Goal: Task Accomplishment & Management: Manage account settings

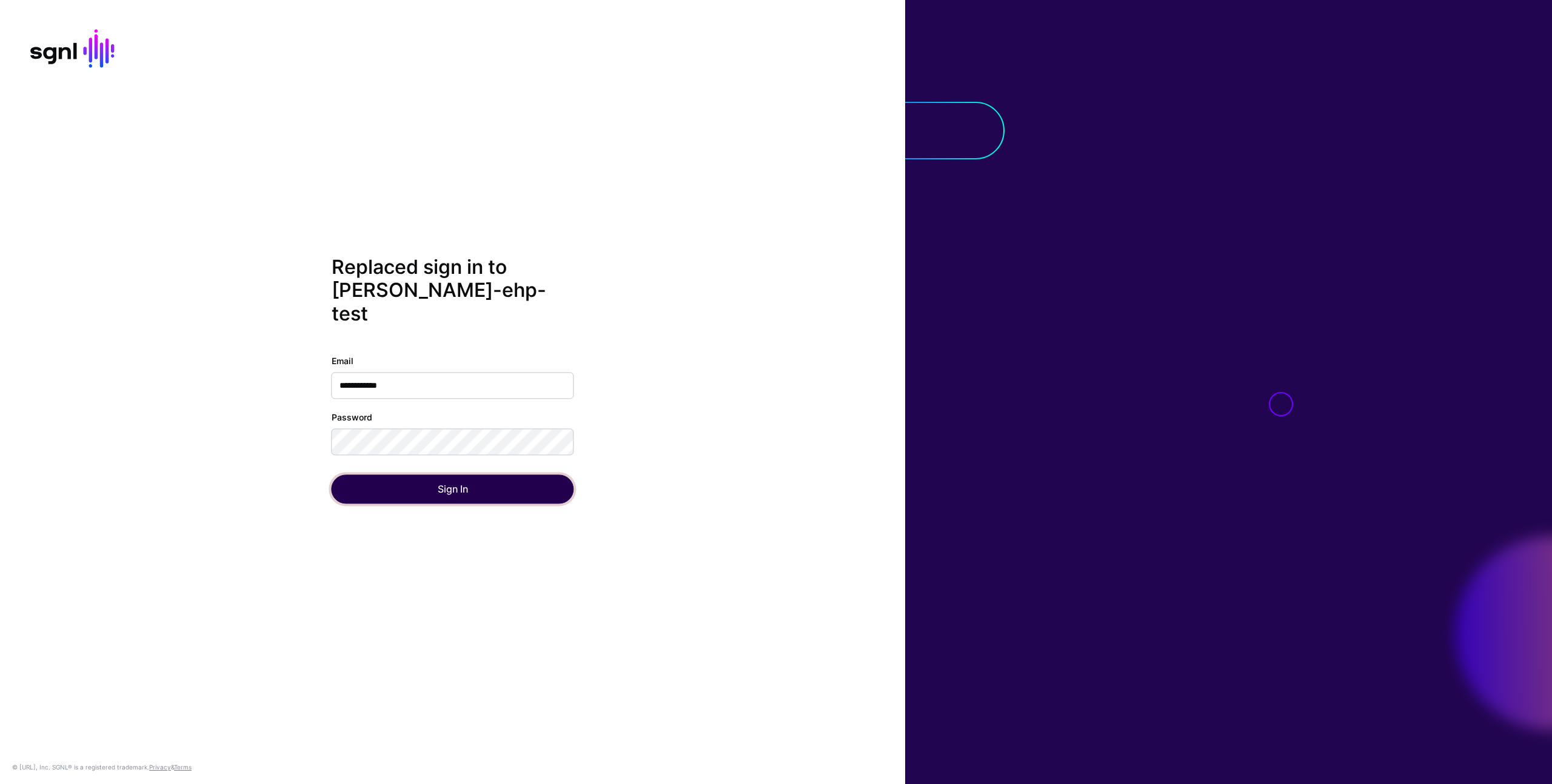
click at [499, 483] on button "Sign In" at bounding box center [453, 490] width 243 height 29
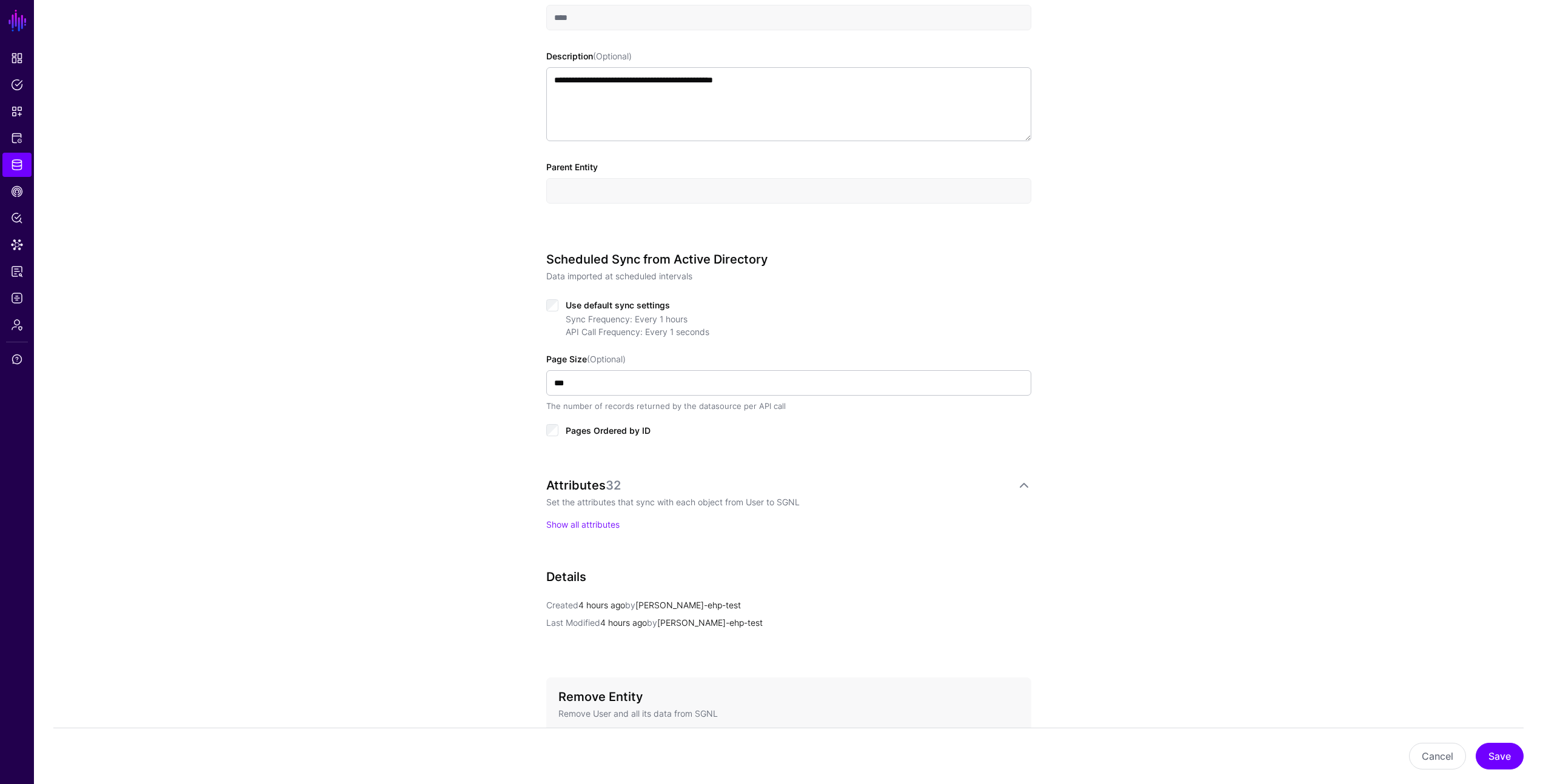
scroll to position [452, 0]
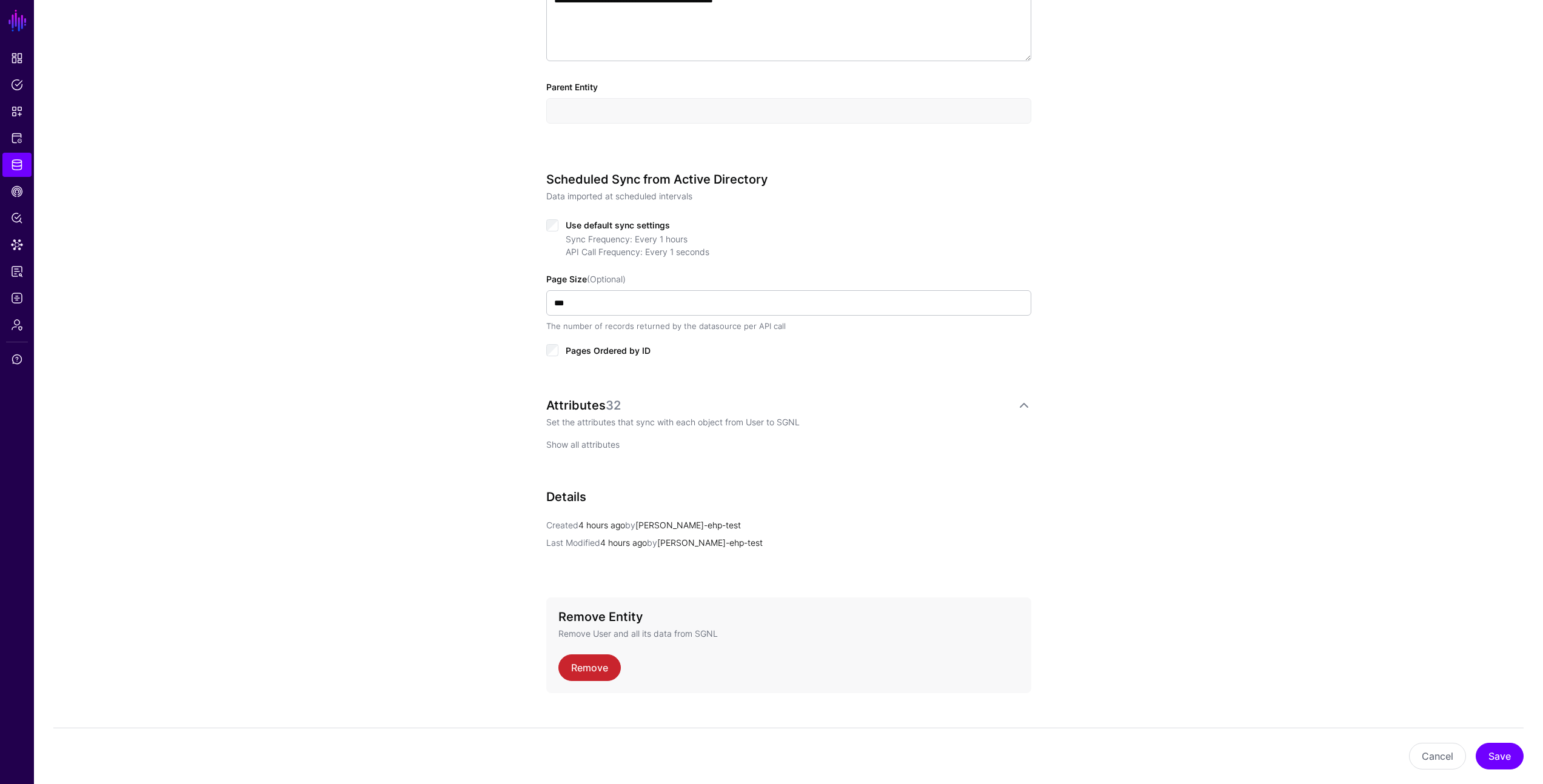
click at [580, 450] on p "Show all attributes" at bounding box center [789, 445] width 485 height 13
click at [583, 449] on link "Show all attributes" at bounding box center [582, 444] width 73 height 10
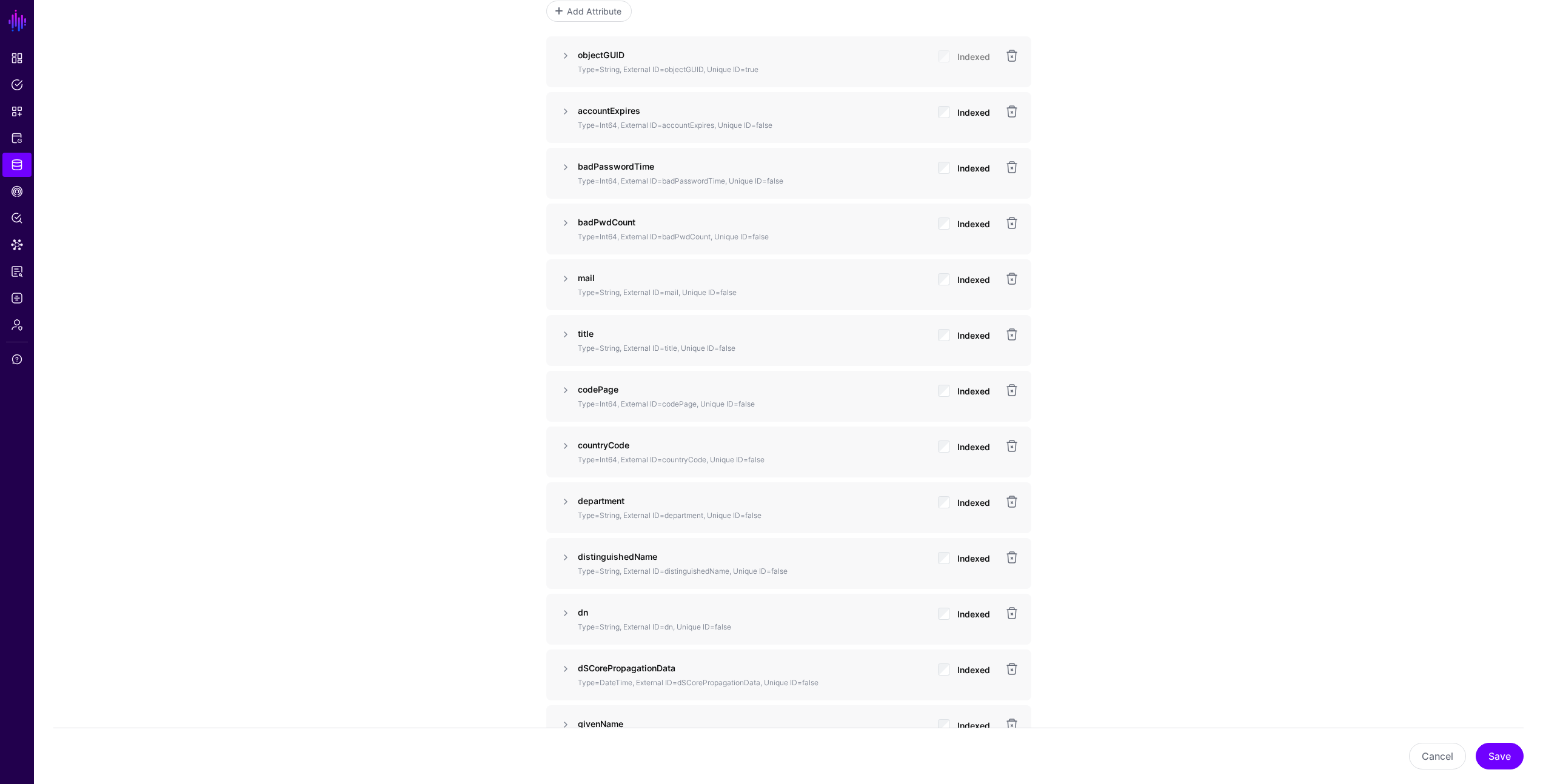
scroll to position [903, 0]
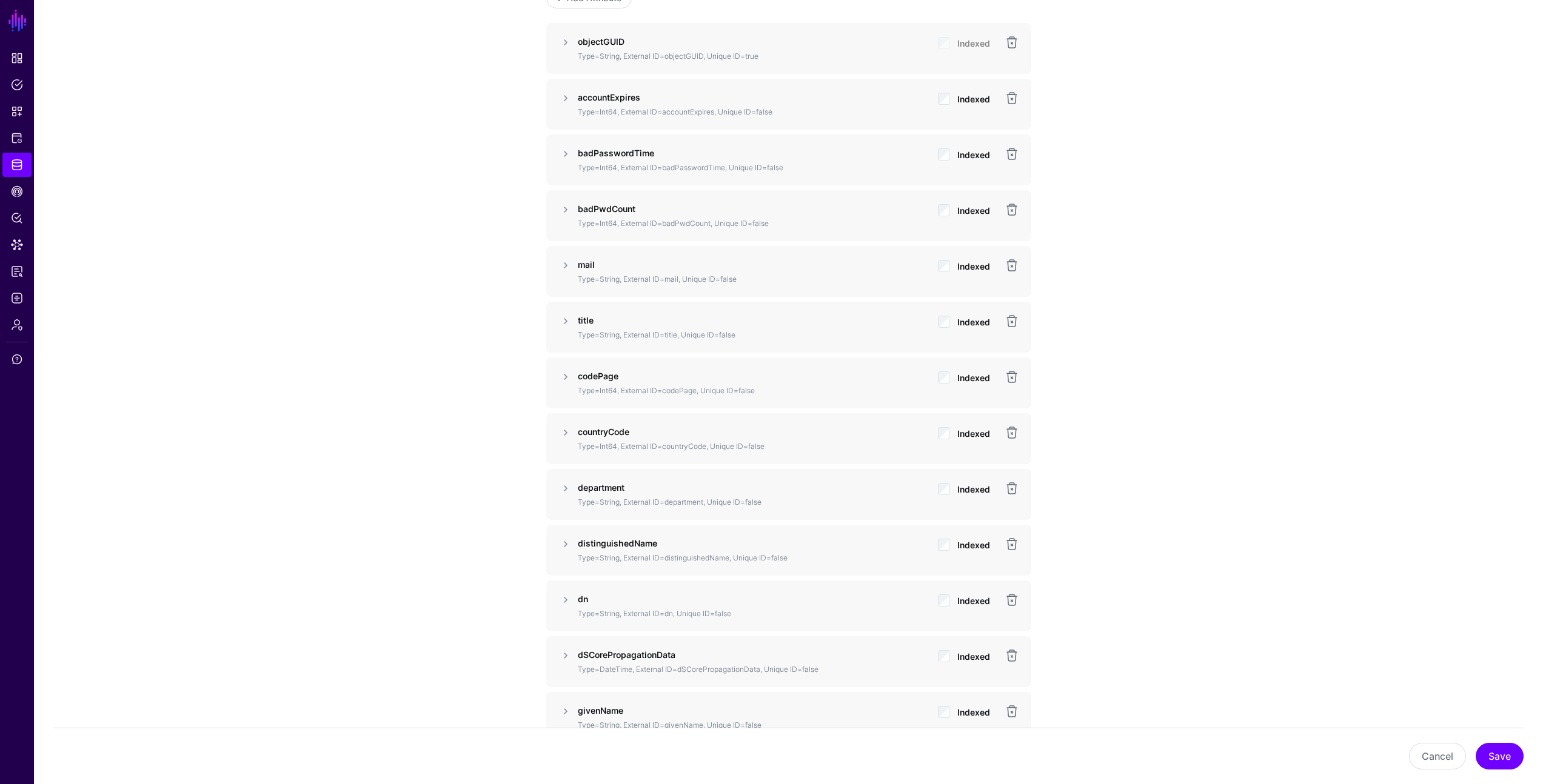
click at [970, 318] on span "Indexed" at bounding box center [973, 321] width 33 height 10
click at [1500, 757] on button "Save" at bounding box center [1500, 756] width 48 height 26
click at [1509, 748] on button "Save" at bounding box center [1500, 756] width 48 height 26
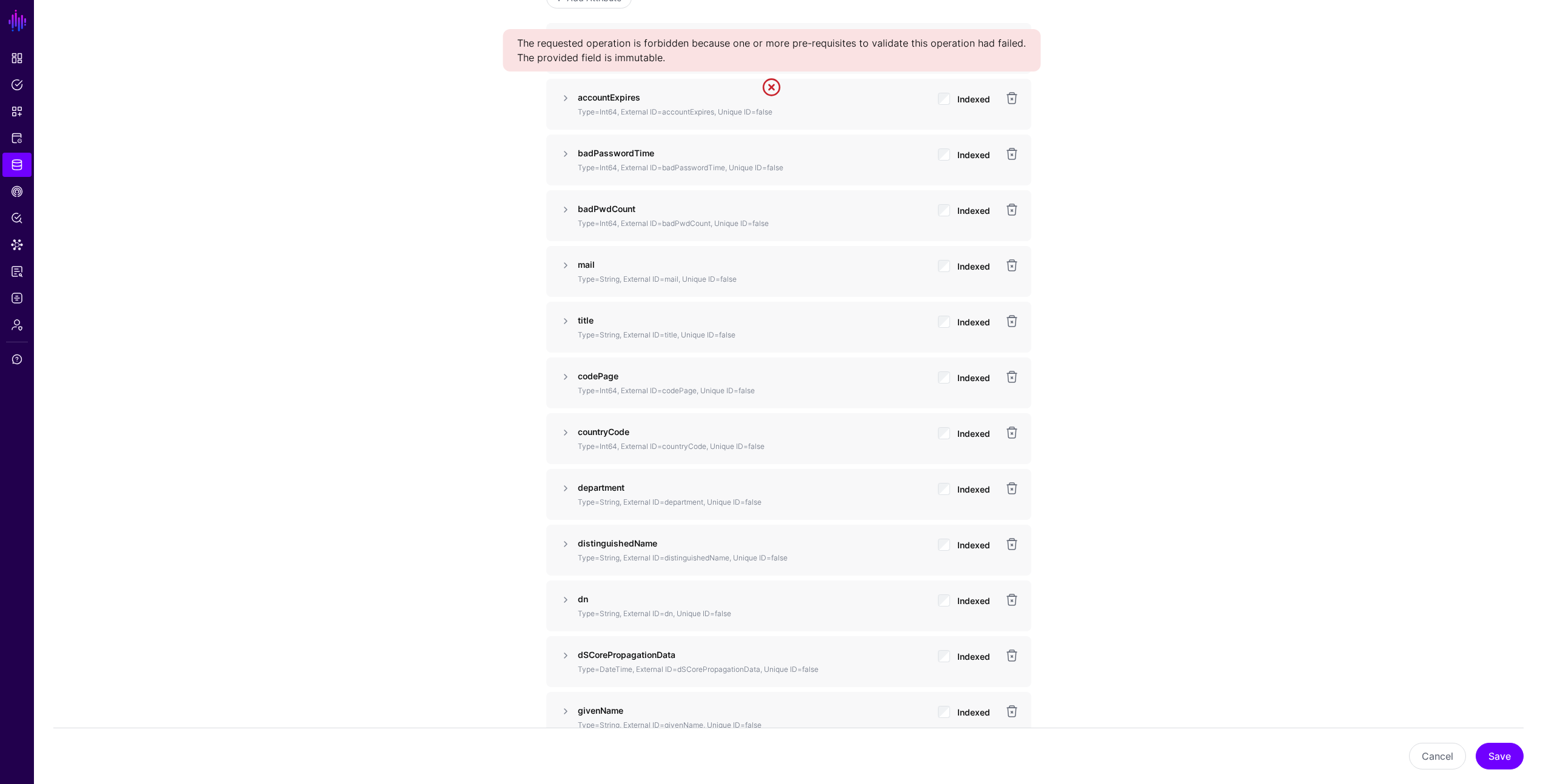
click at [775, 85] on link at bounding box center [772, 87] width 19 height 19
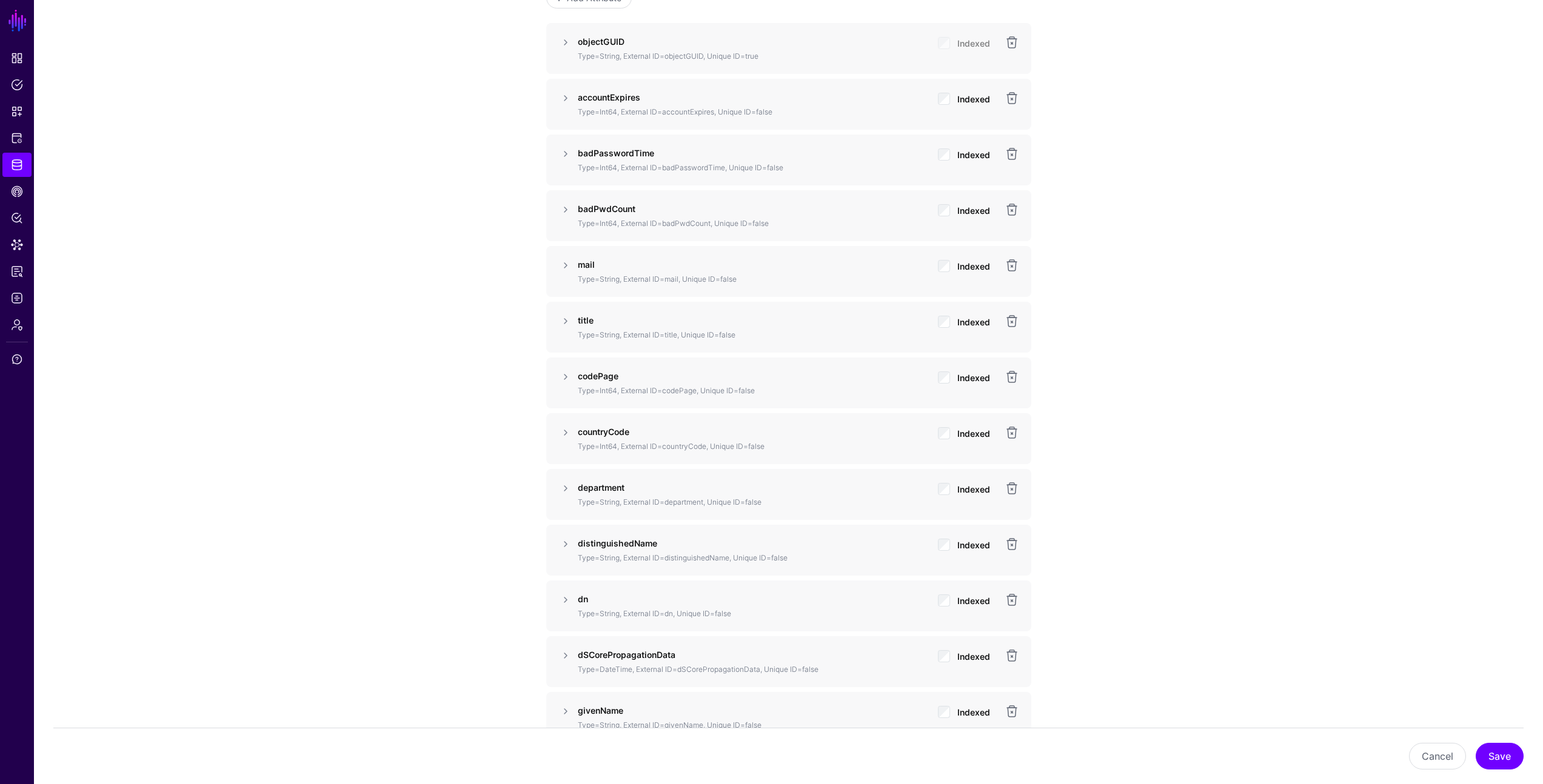
click at [1133, 187] on div "**********" at bounding box center [788, 682] width 1509 height 2969
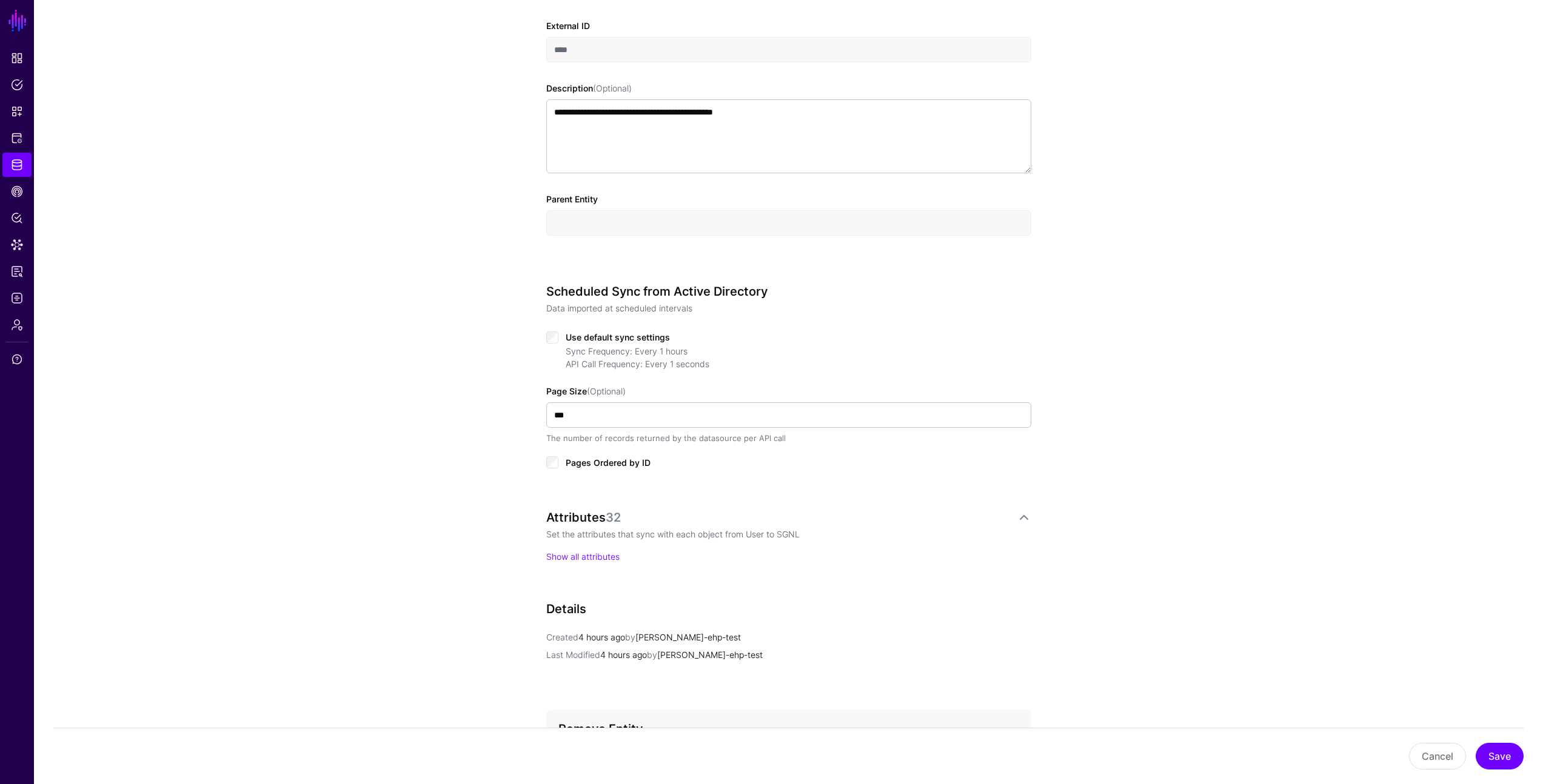
scroll to position [472, 0]
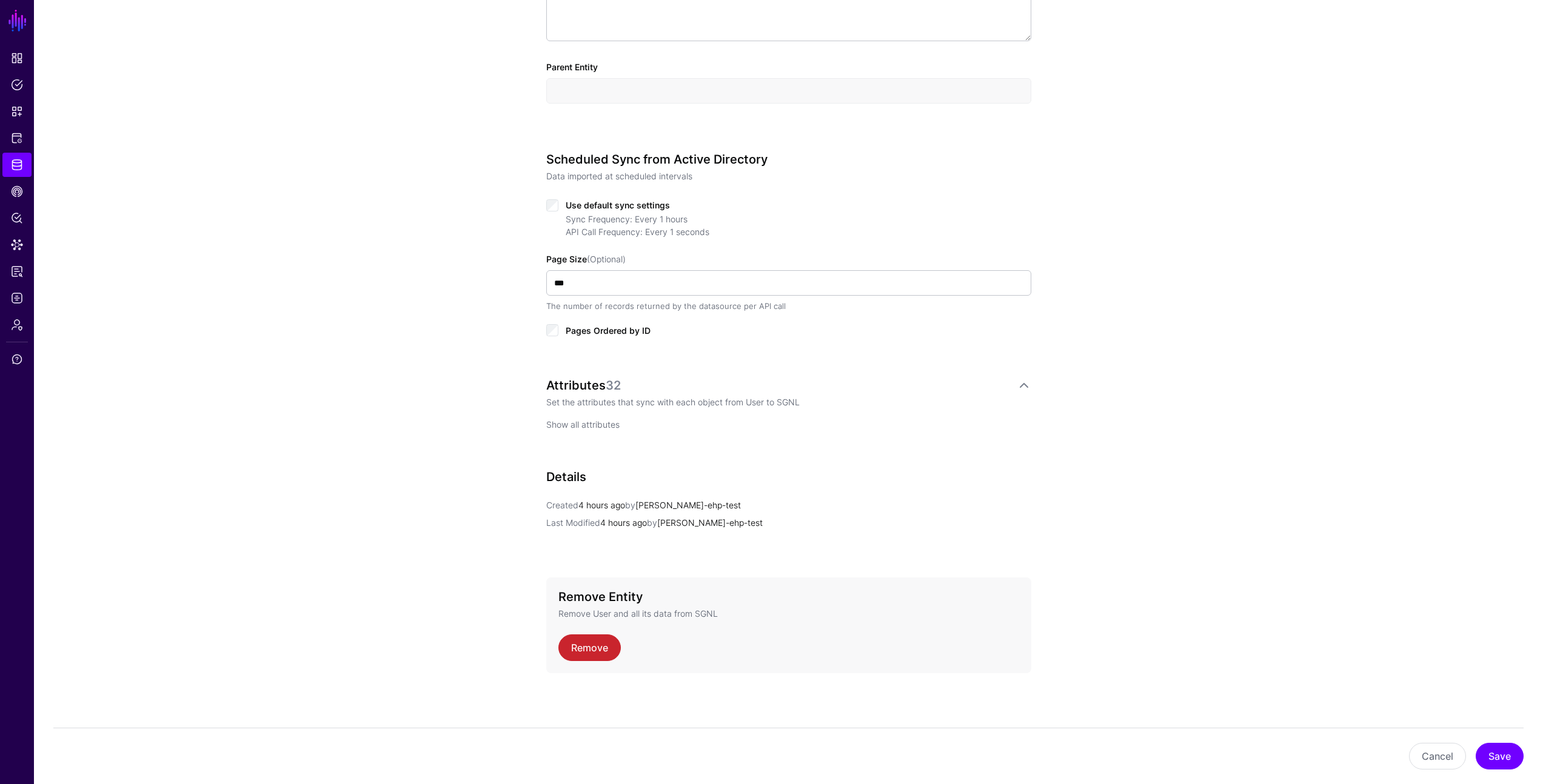
click at [582, 419] on link "Show all attributes" at bounding box center [582, 424] width 73 height 10
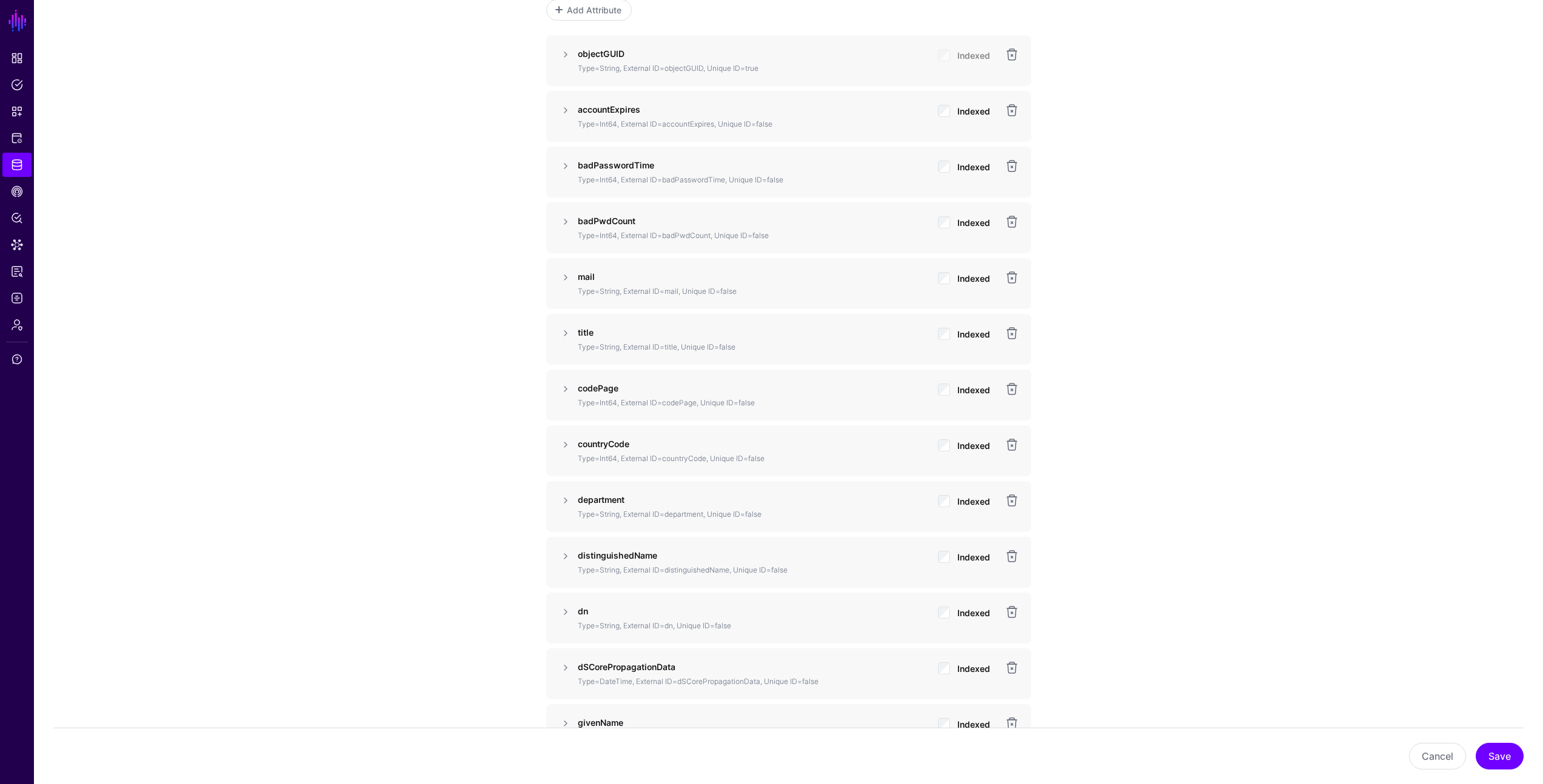
scroll to position [914, 0]
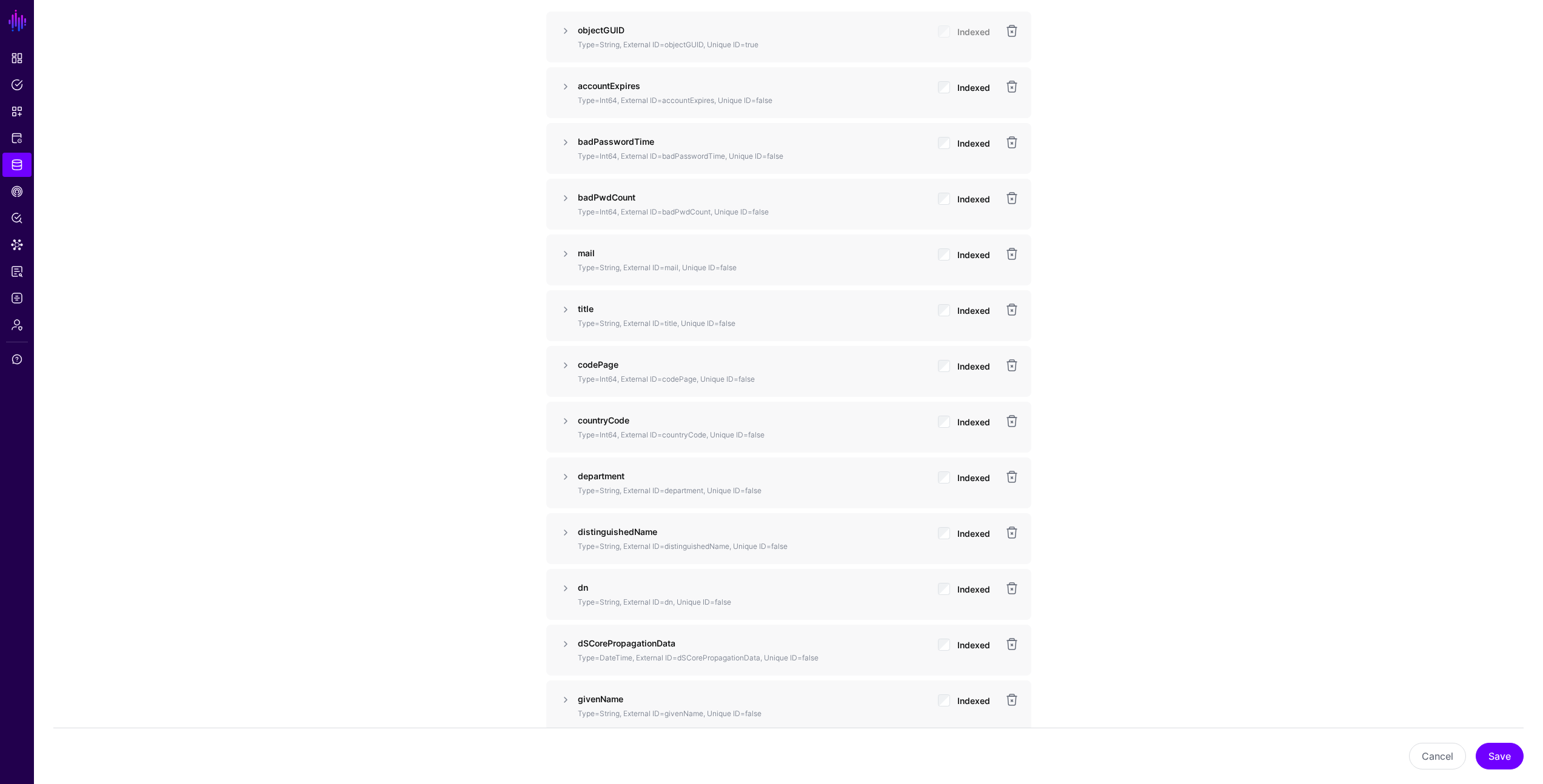
click at [1523, 759] on div "Cancel Save" at bounding box center [789, 756] width 1471 height 26
click at [1520, 758] on button "Save" at bounding box center [1500, 756] width 48 height 26
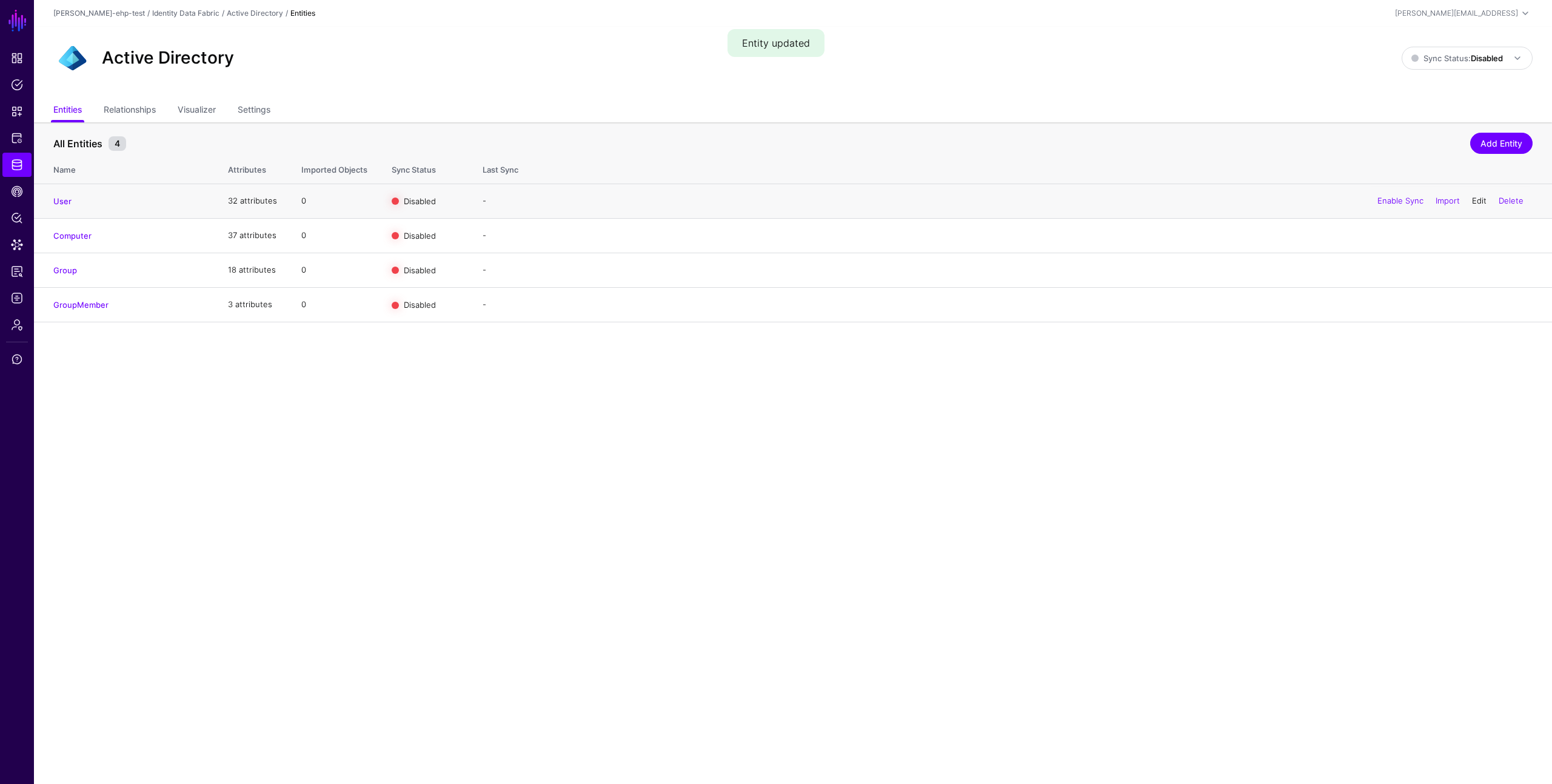
click at [1472, 199] on link "Edit" at bounding box center [1480, 200] width 14 height 10
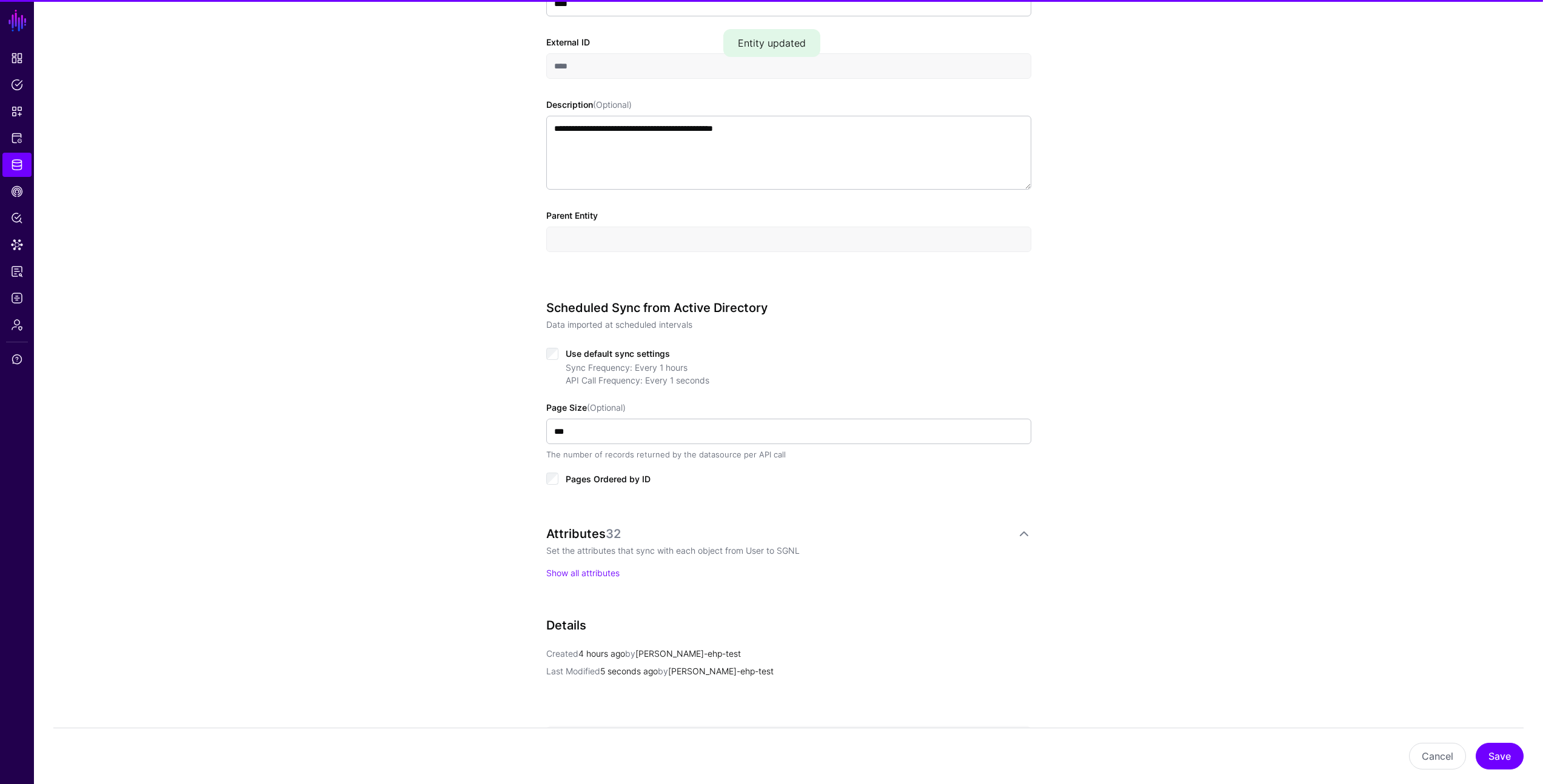
scroll to position [473, 0]
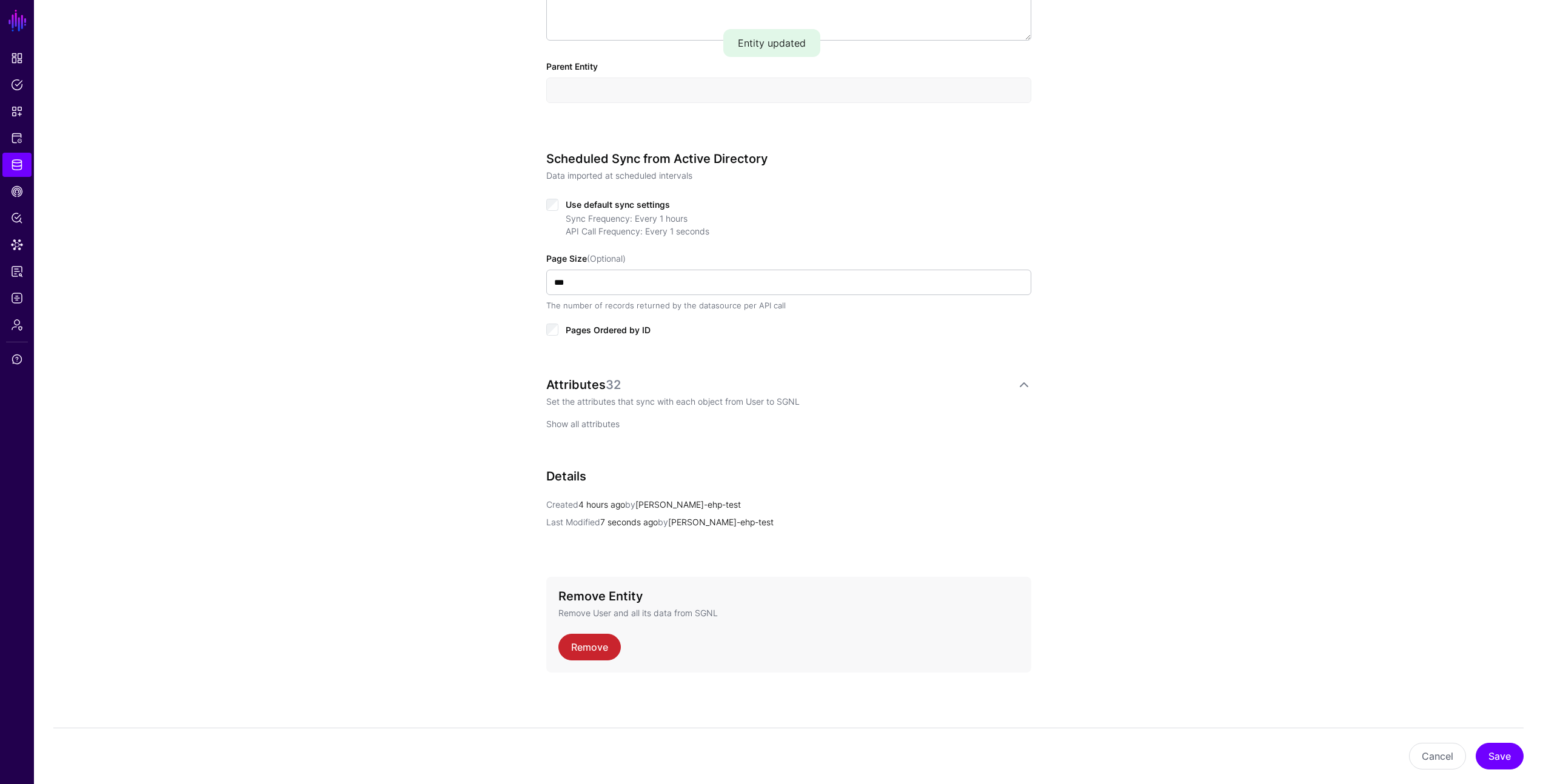
click at [575, 419] on link "Show all attributes" at bounding box center [582, 424] width 73 height 10
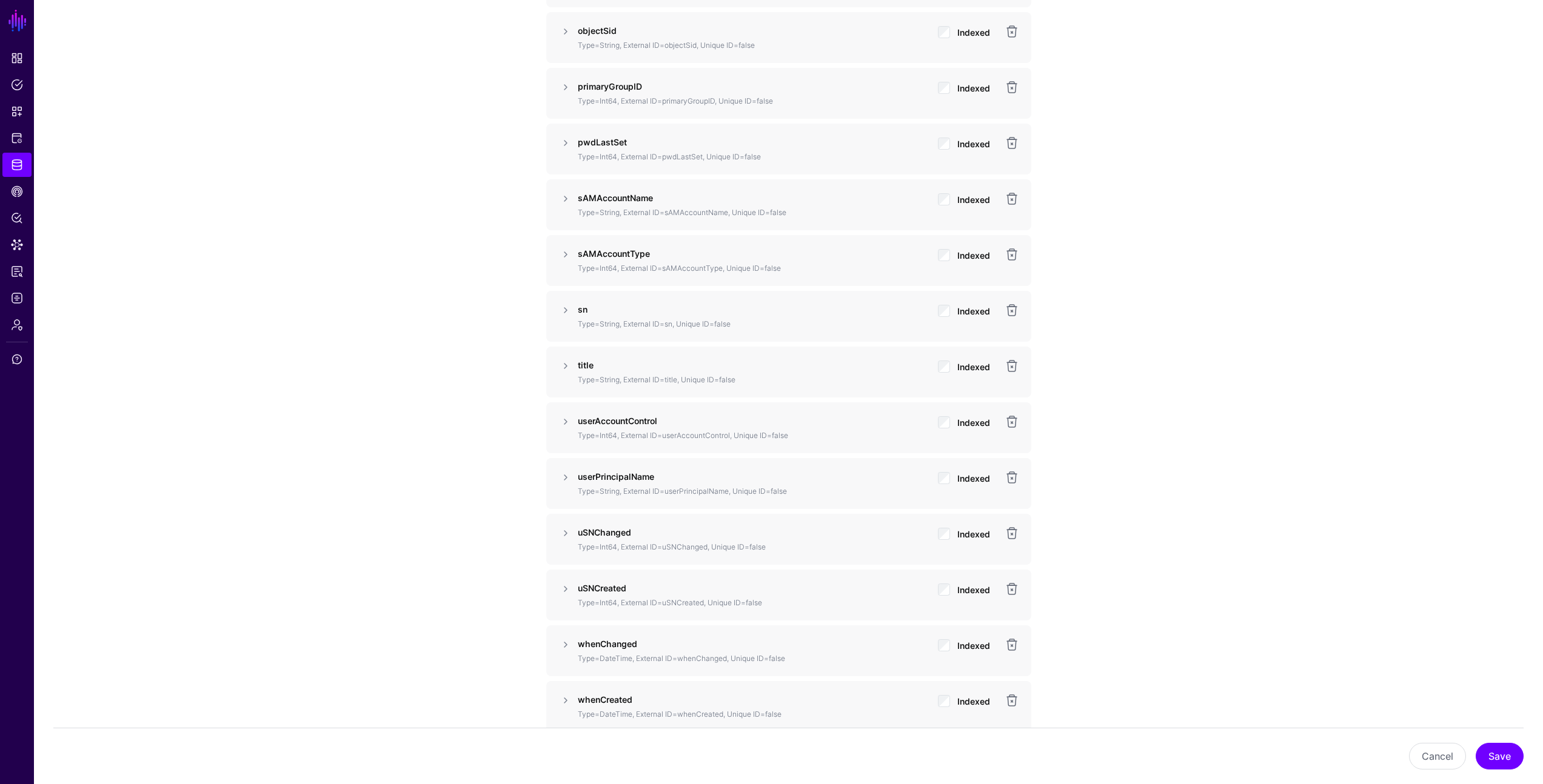
scroll to position [2132, 0]
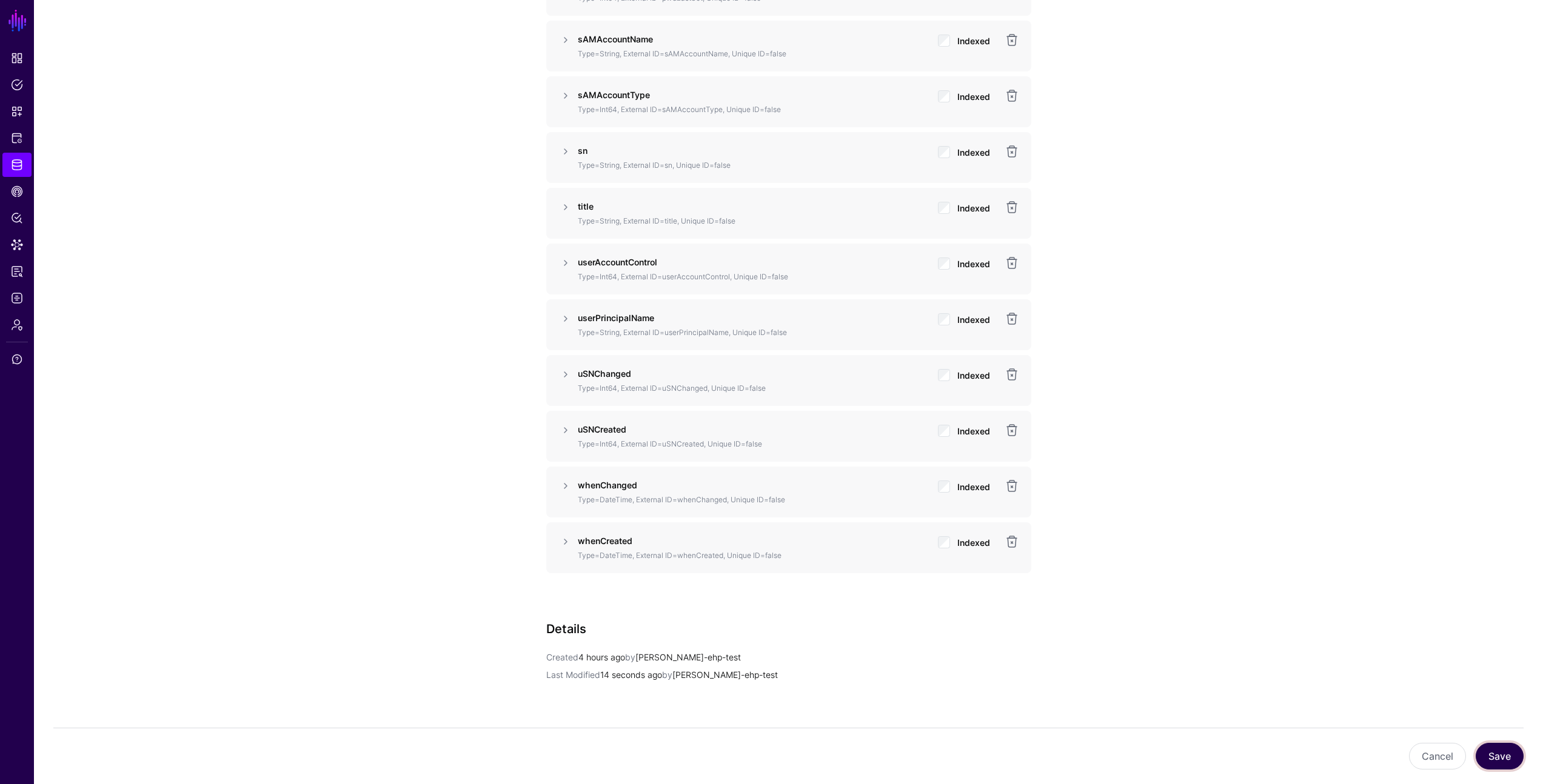
click at [1501, 753] on button "Save" at bounding box center [1500, 756] width 48 height 26
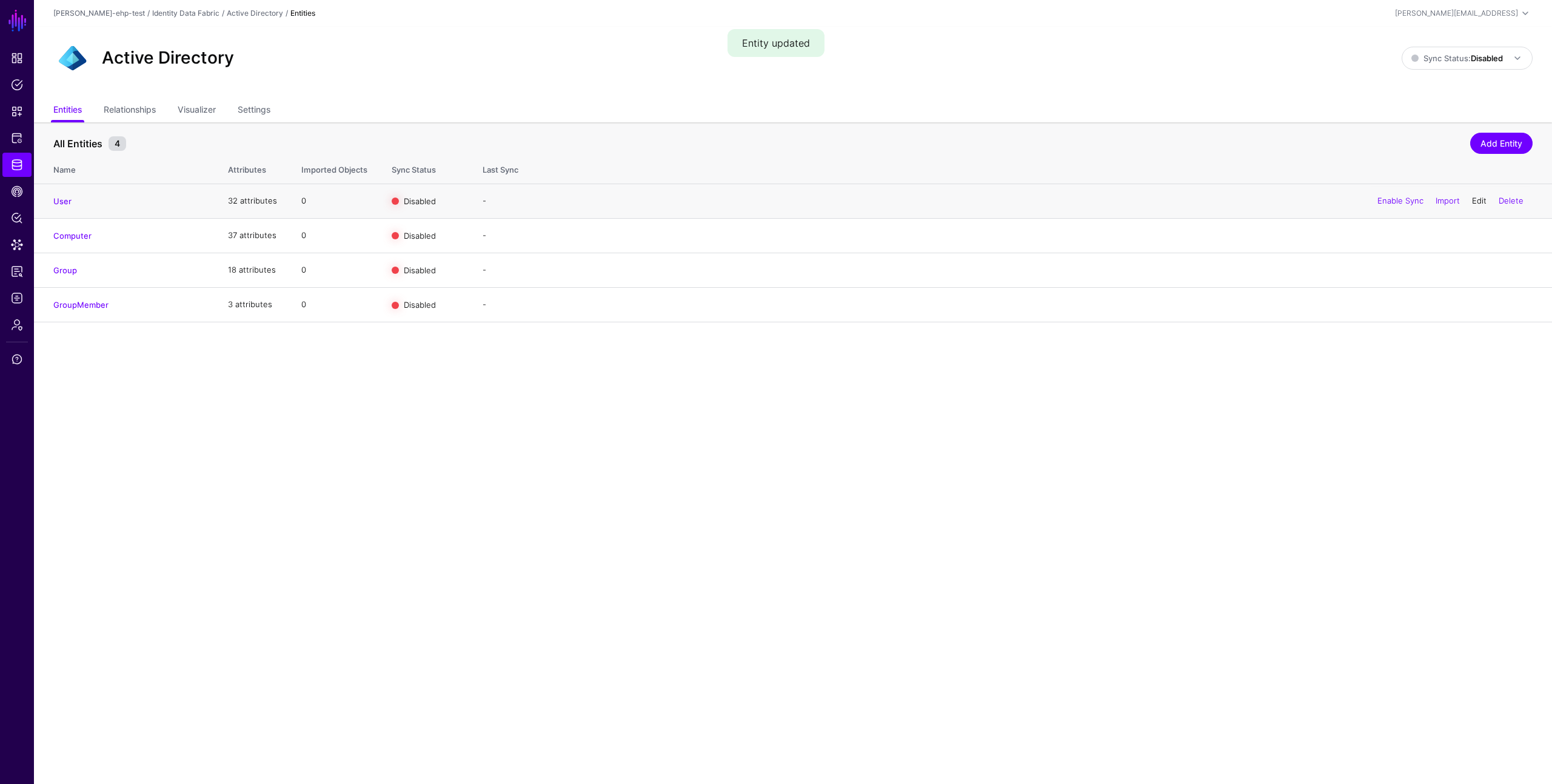
click at [1478, 197] on link "Edit" at bounding box center [1480, 200] width 14 height 10
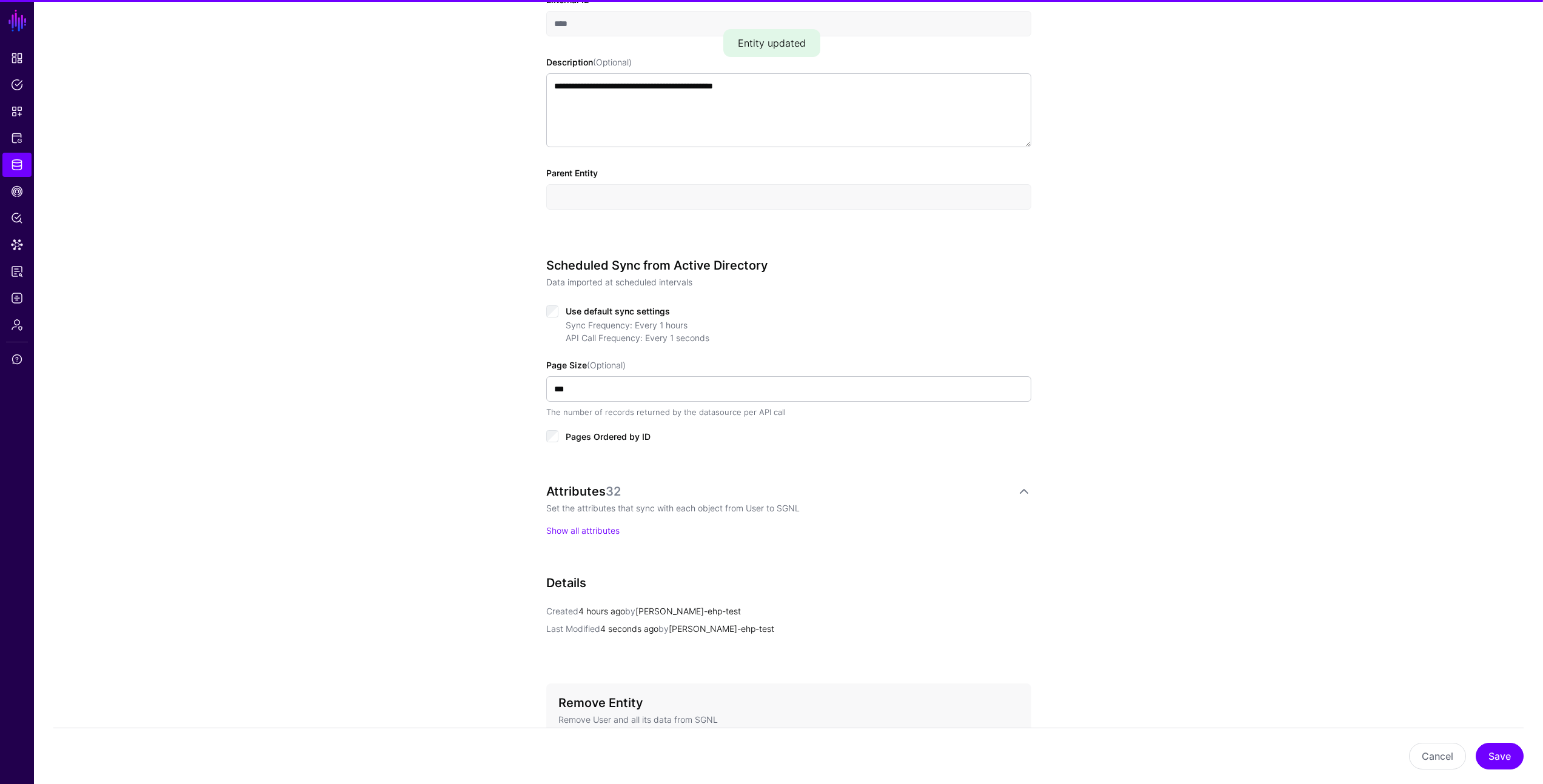
scroll to position [473, 0]
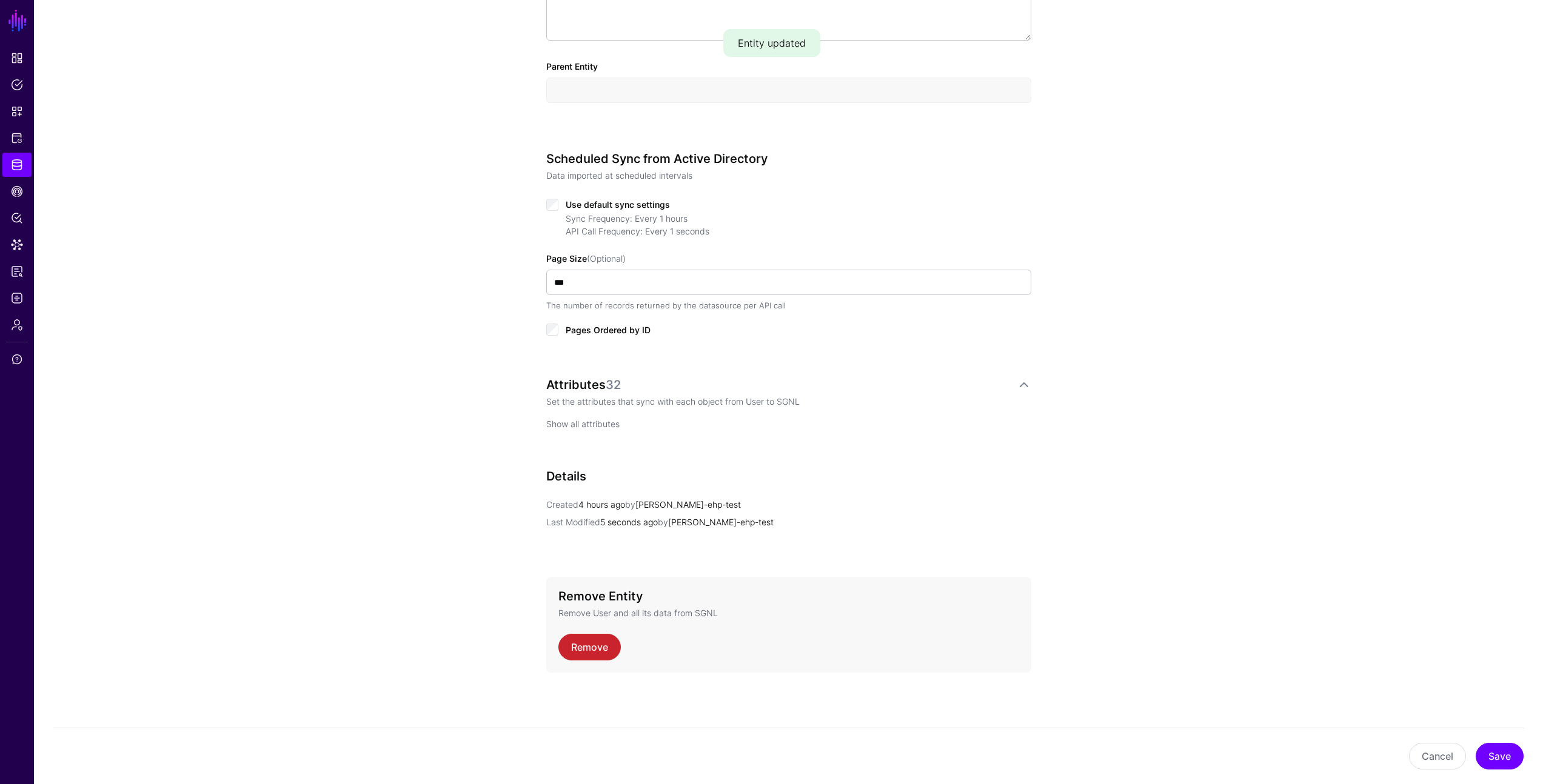
click at [556, 423] on link "Show all attributes" at bounding box center [582, 424] width 73 height 10
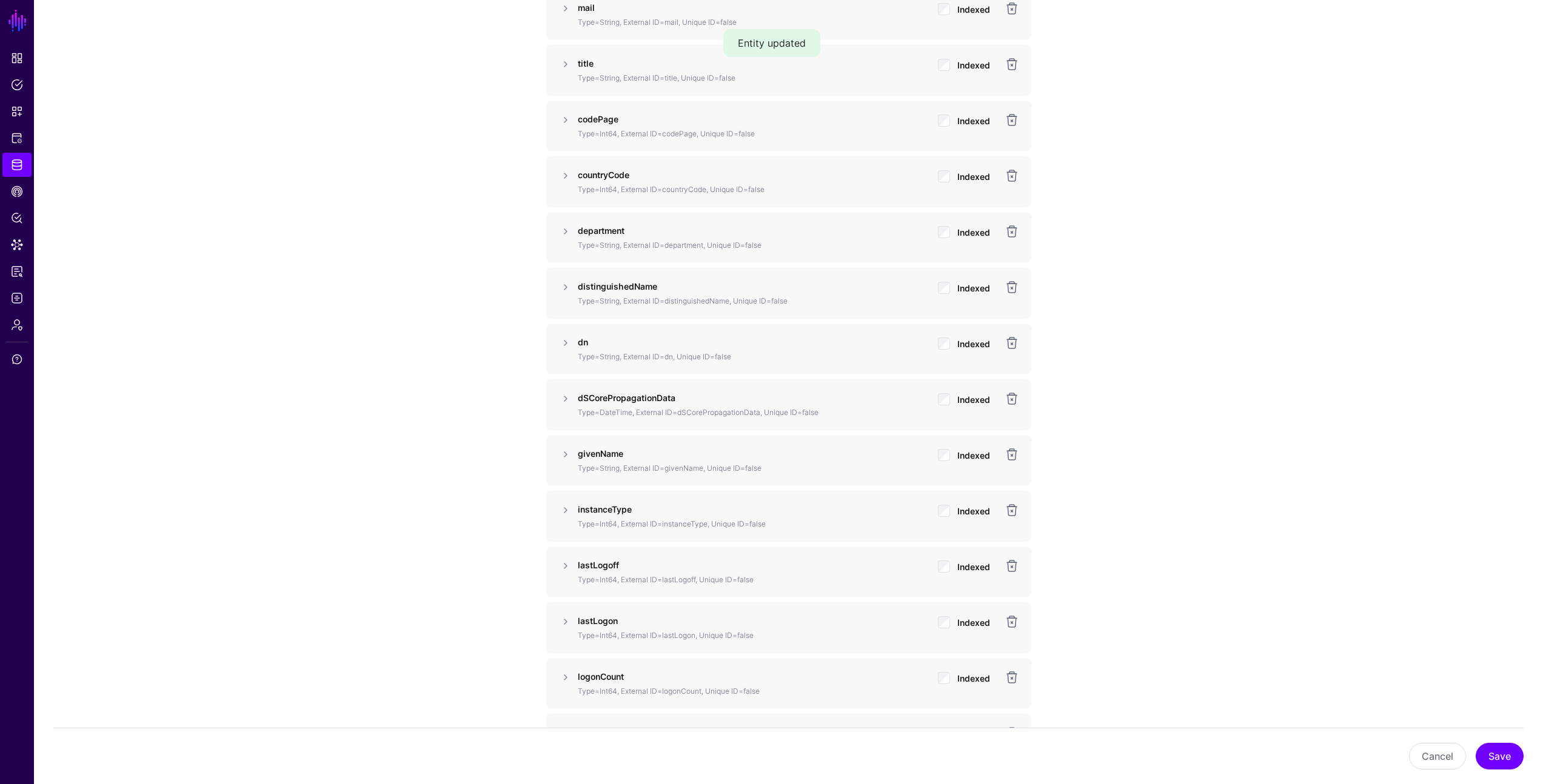
scroll to position [874, 0]
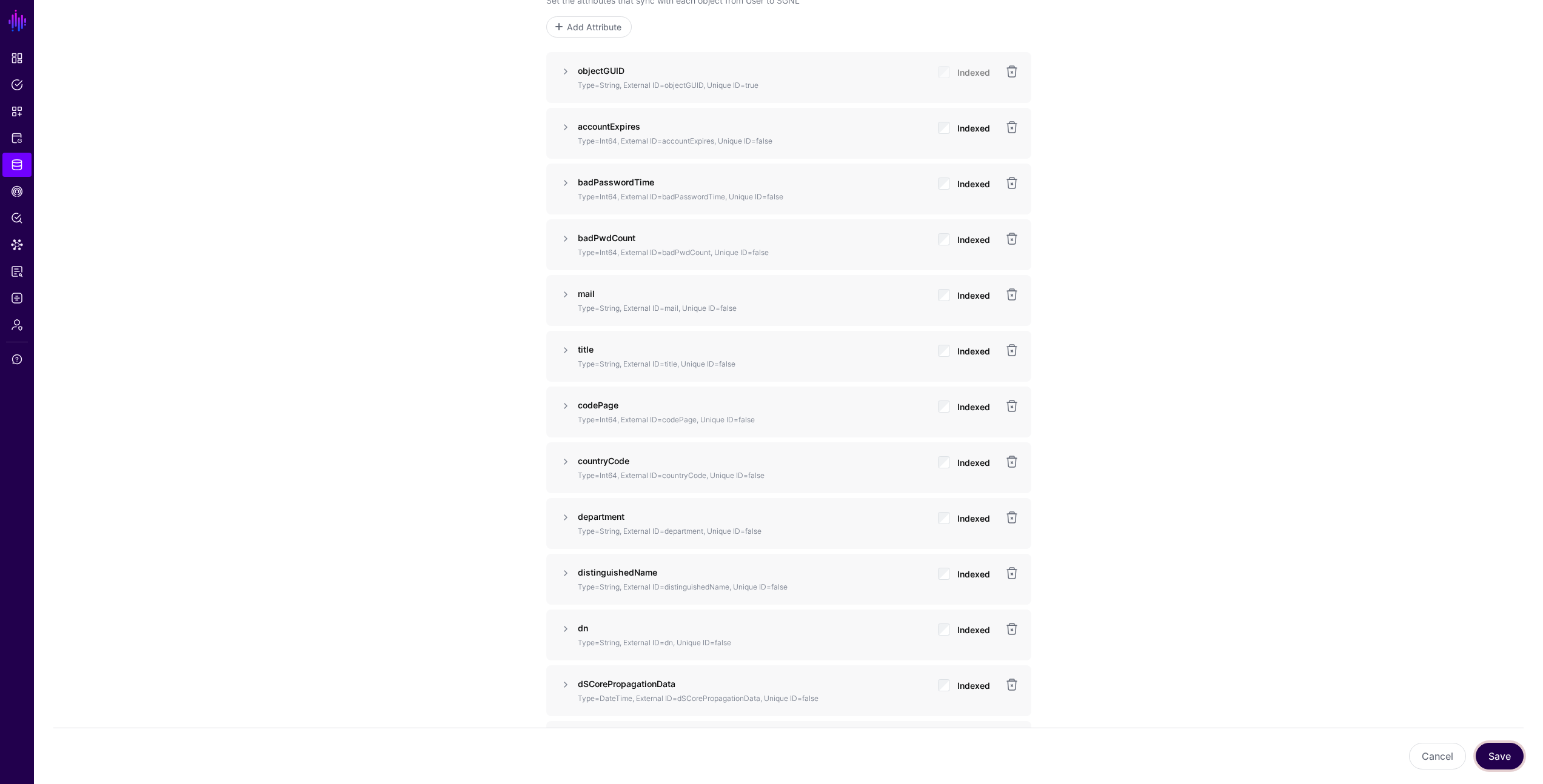
click at [1487, 759] on button "Save" at bounding box center [1500, 756] width 48 height 26
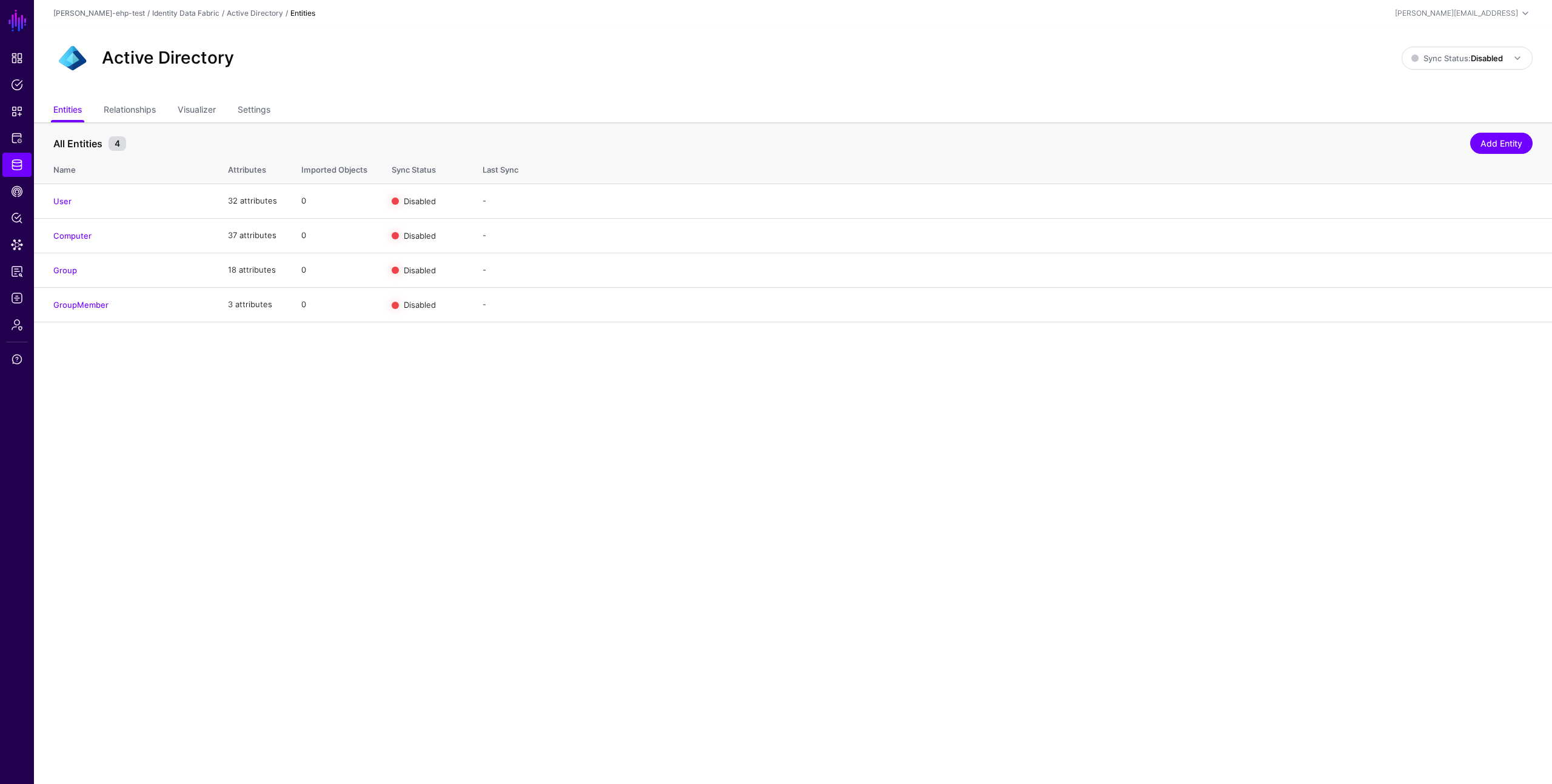
click at [1062, 335] on main "SGNL Dashboard Policies Snippets Protected Systems Identity Data Fabric CAEP Hu…" at bounding box center [776, 392] width 1552 height 784
click at [1070, 108] on ul "Entities Relationships Visualizer Settings" at bounding box center [793, 110] width 1480 height 23
click at [1058, 90] on div "Active Directory Sync Status: Disabled Enabled Syncing active for all configure…" at bounding box center [792, 62] width 1518 height 72
click at [973, 98] on div "Active Directory Sync Status: Disabled Enabled Syncing active for all configure…" at bounding box center [792, 62] width 1518 height 72
click at [972, 81] on div "Active Directory Sync Status: Disabled Enabled Syncing active for all configure…" at bounding box center [792, 62] width 1518 height 72
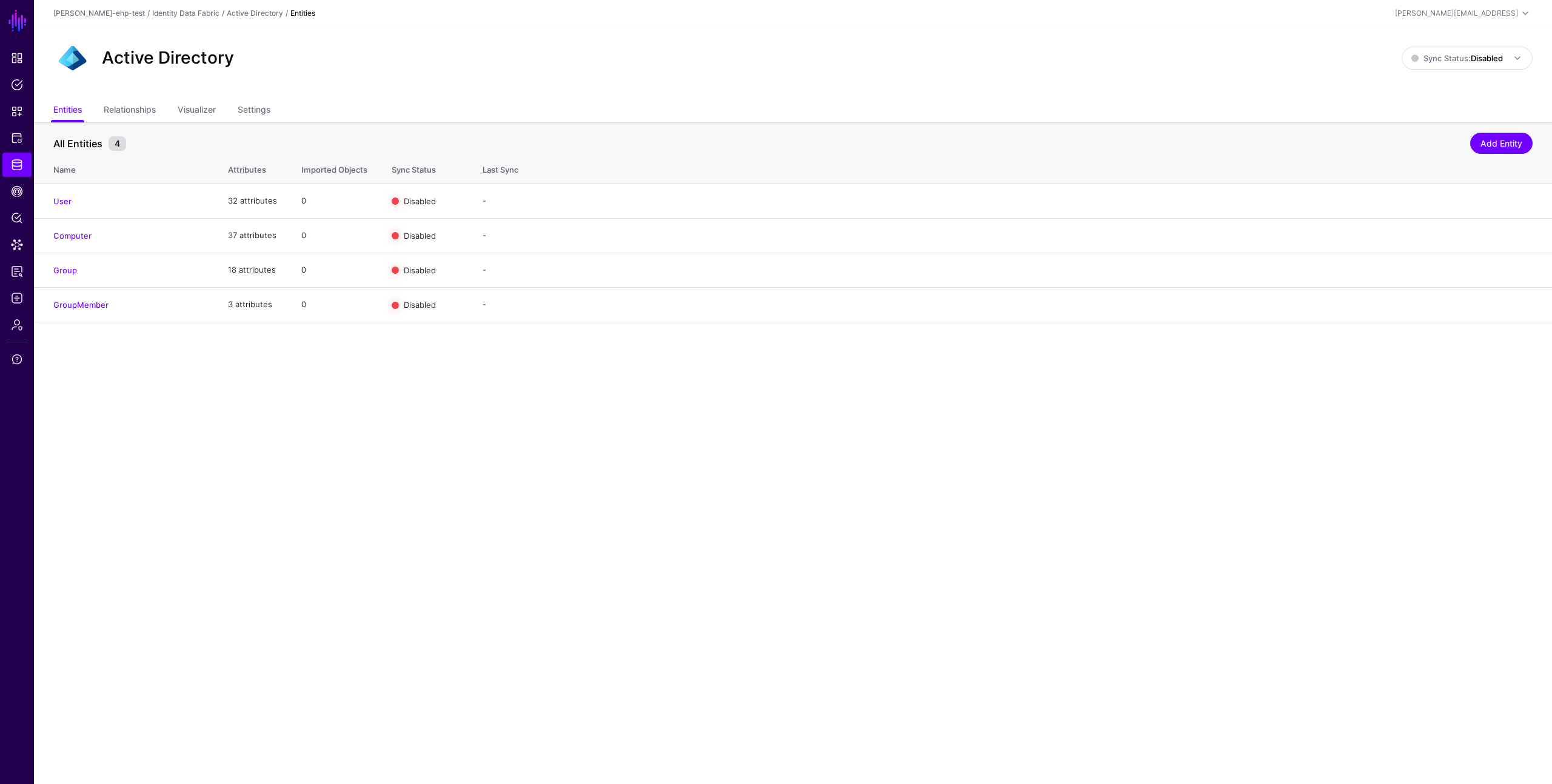
click at [972, 81] on div "Active Directory Sync Status: Disabled Enabled Syncing active for all configure…" at bounding box center [792, 62] width 1518 height 72
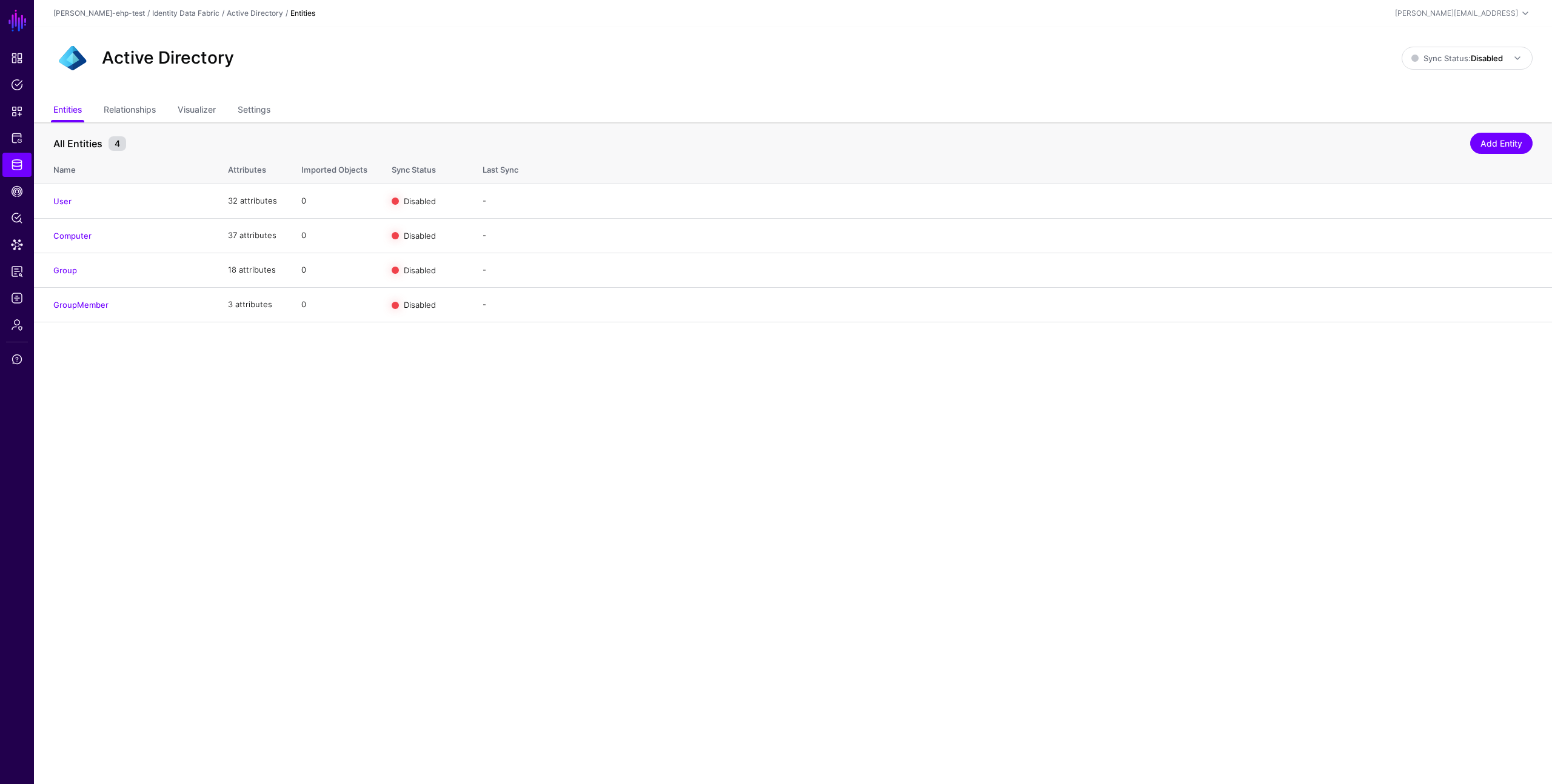
click at [752, 414] on main "SGNL Dashboard Policies Snippets Protected Systems Identity Data Fabric CAEP Hu…" at bounding box center [776, 392] width 1552 height 784
click at [682, 586] on main "SGNL Dashboard Policies Snippets Protected Systems Identity Data Fabric CAEP Hu…" at bounding box center [776, 392] width 1552 height 784
click at [711, 562] on main "SGNL Dashboard Policies Snippets Protected Systems Identity Data Fabric CAEP Hu…" at bounding box center [776, 392] width 1552 height 784
click at [708, 546] on main "SGNL Dashboard Policies Snippets Protected Systems Identity Data Fabric CAEP Hu…" at bounding box center [776, 392] width 1552 height 784
click at [707, 542] on main "SGNL Dashboard Policies Snippets Protected Systems Identity Data Fabric CAEP Hu…" at bounding box center [776, 392] width 1552 height 784
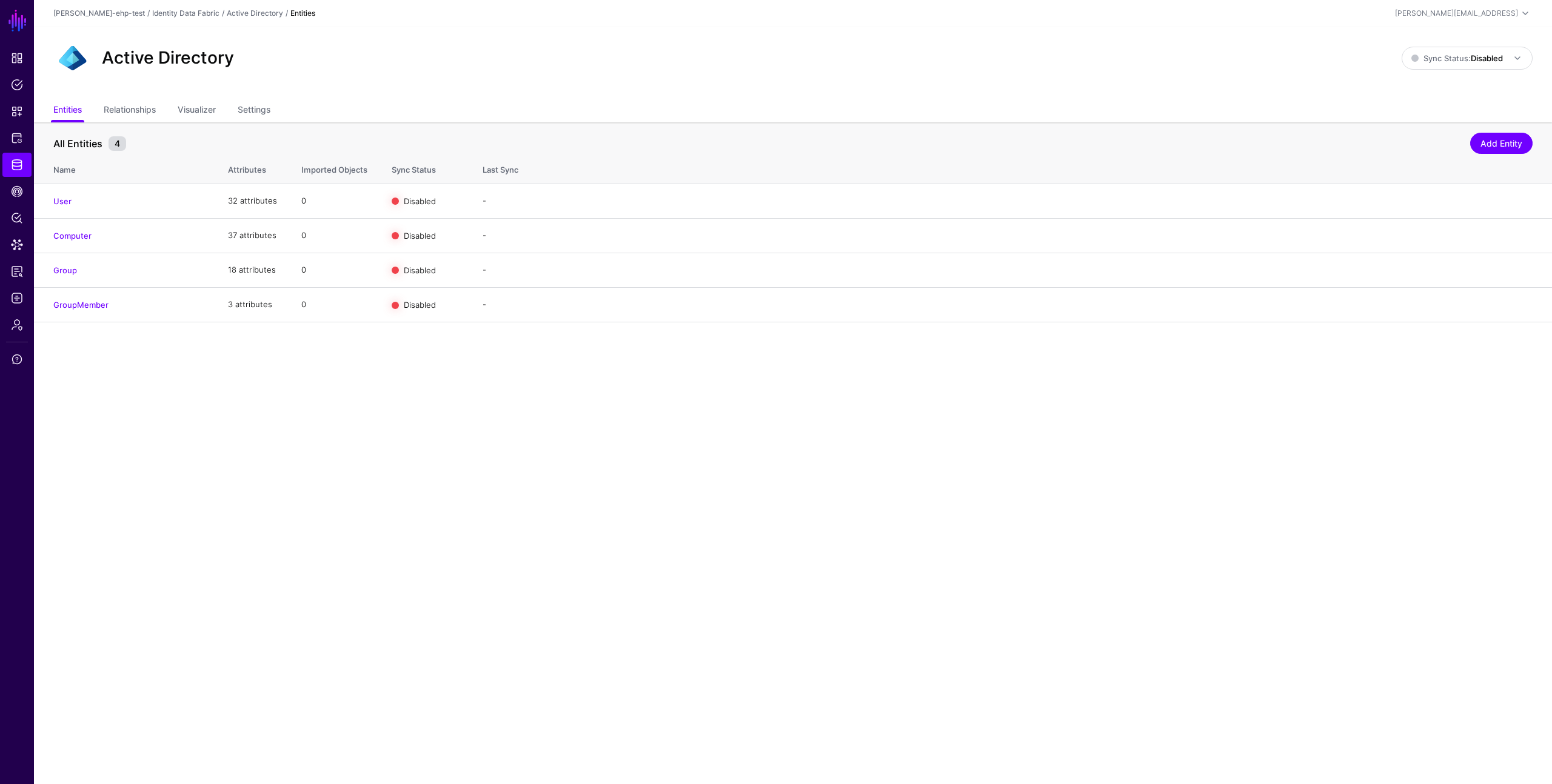
click at [705, 540] on main "SGNL Dashboard Policies Snippets Protected Systems Identity Data Fabric CAEP Hu…" at bounding box center [776, 392] width 1552 height 784
click at [708, 39] on div "Active Directory" at bounding box center [728, 58] width 1358 height 39
